Goal: Information Seeking & Learning: Learn about a topic

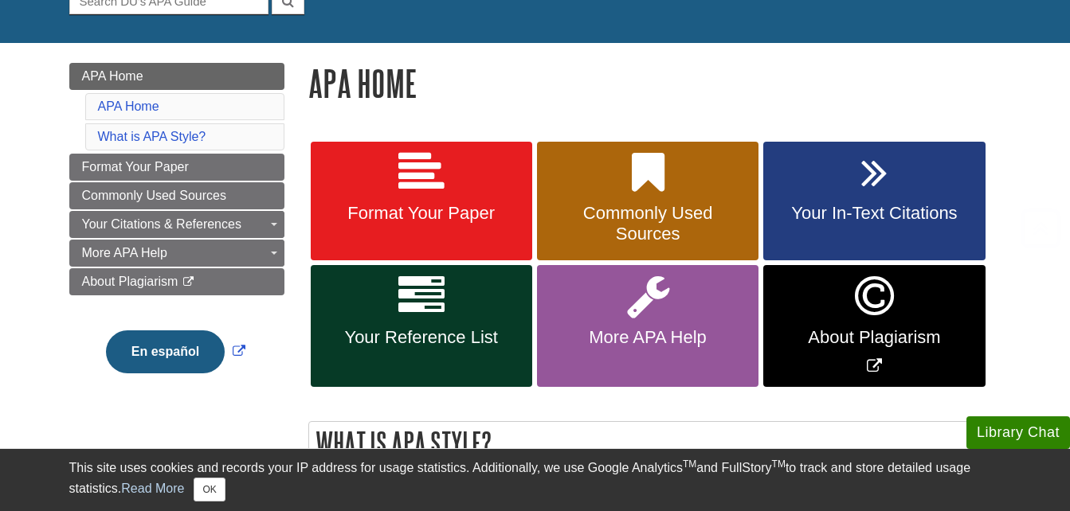
scroll to position [196, 0]
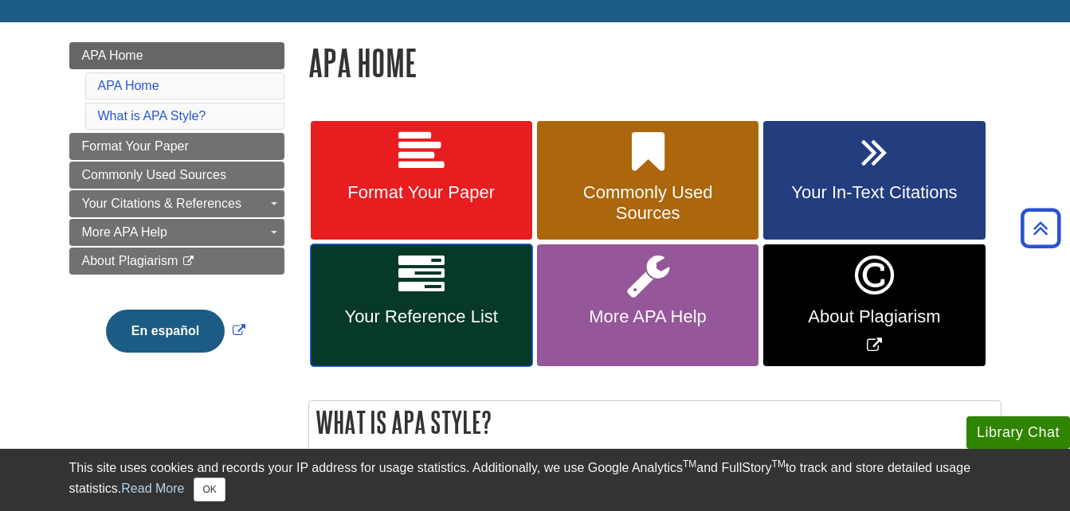
click at [387, 282] on link "Your Reference List" at bounding box center [421, 306] width 221 height 122
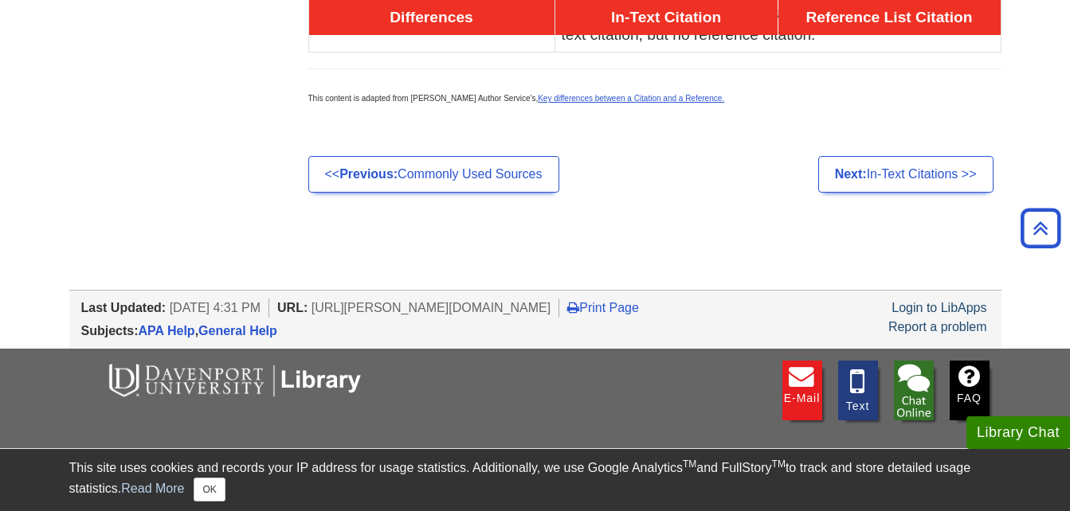
scroll to position [1171, 0]
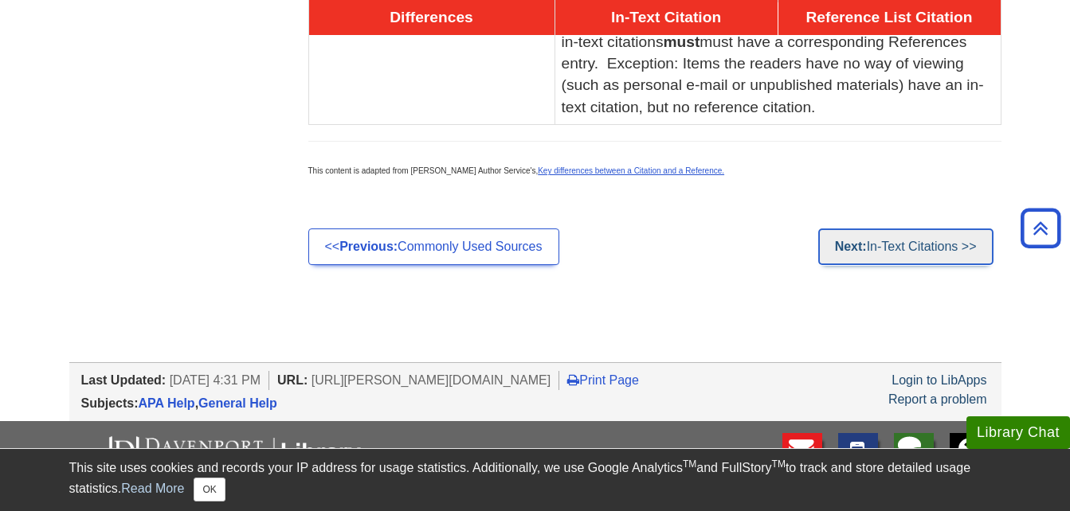
click at [898, 237] on link "Next: In-Text Citations >>" at bounding box center [905, 247] width 175 height 37
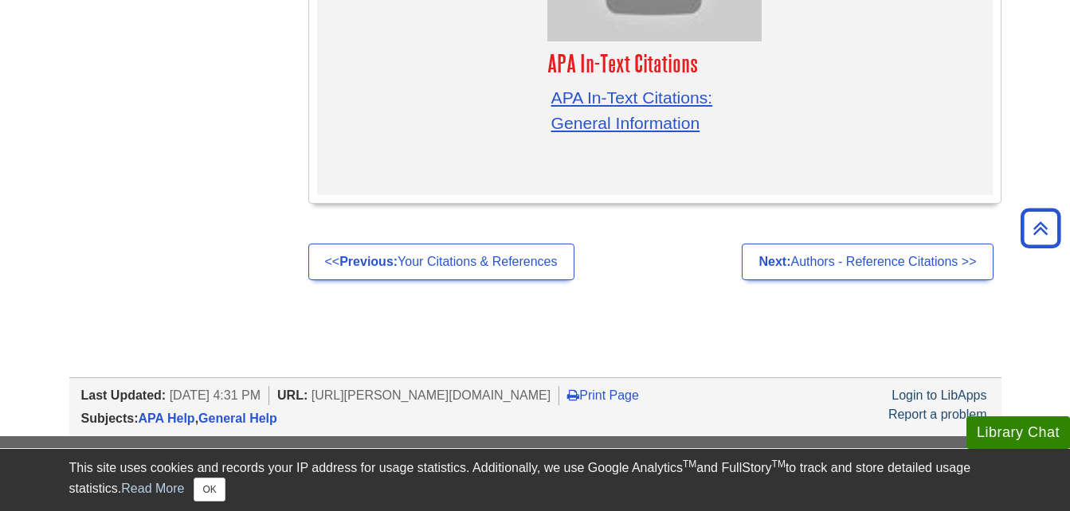
scroll to position [5167, 0]
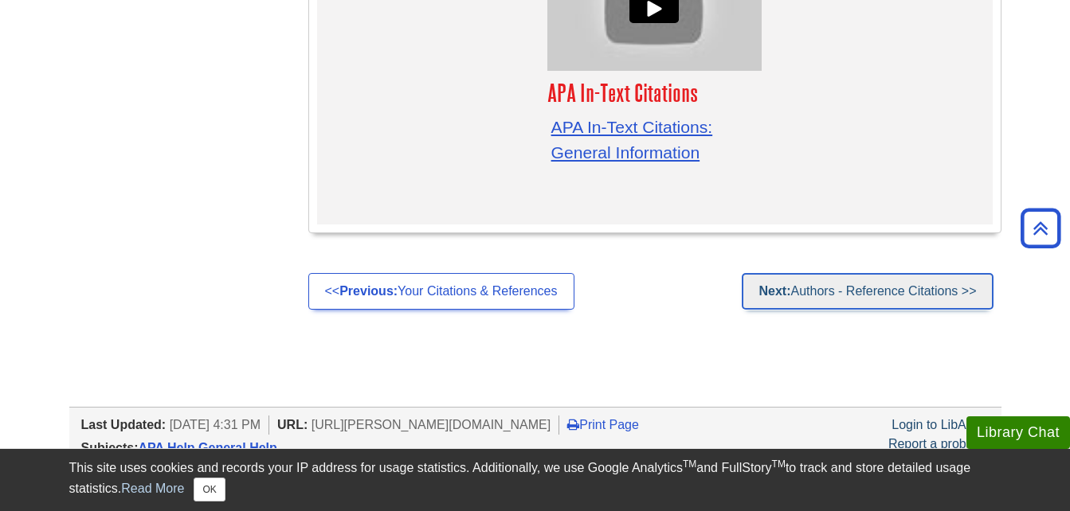
click at [922, 273] on link "Next: Authors - Reference Citations >>" at bounding box center [866, 291] width 251 height 37
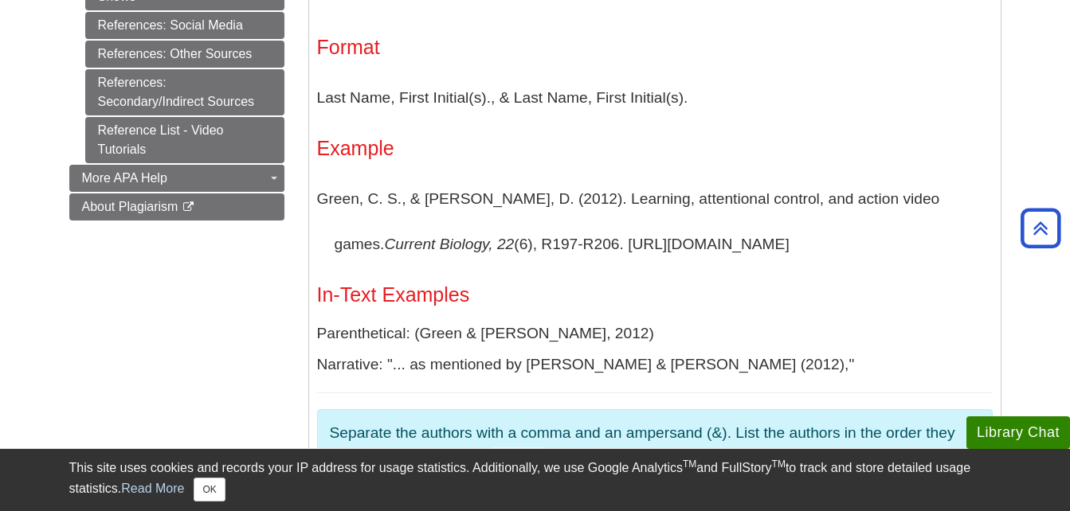
scroll to position [968, 0]
